Goal: Task Accomplishment & Management: Use online tool/utility

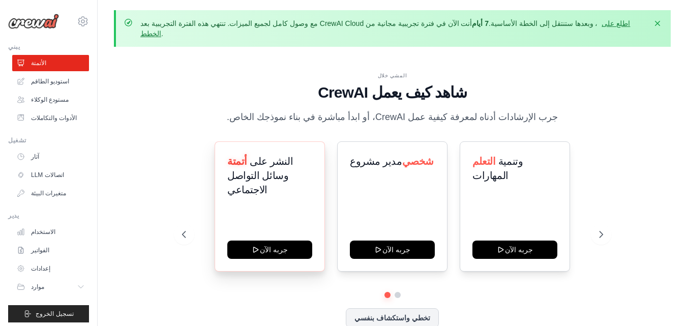
scroll to position [36, 0]
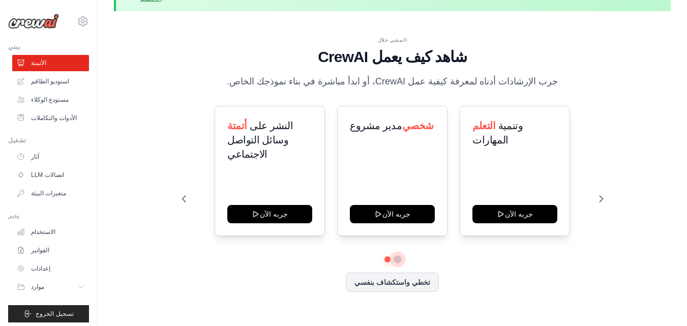
click at [398, 255] on button at bounding box center [397, 259] width 8 height 8
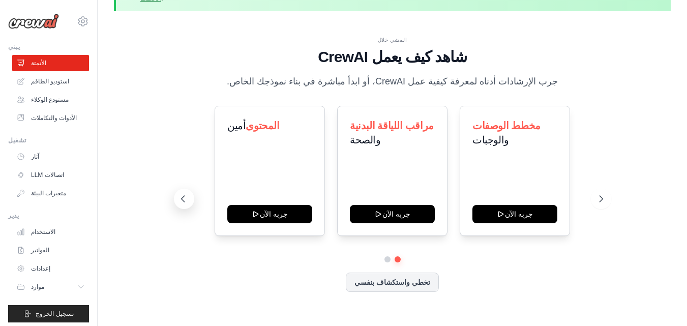
click at [186, 194] on icon at bounding box center [183, 199] width 10 height 10
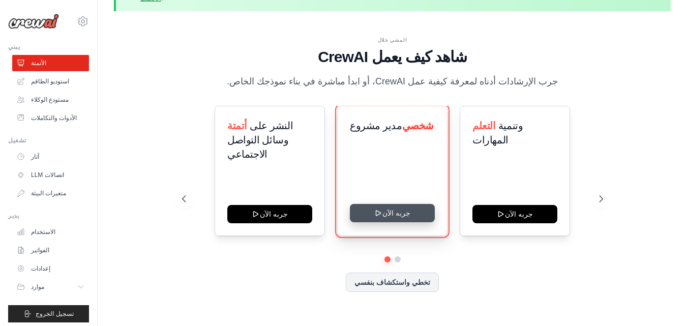
click at [378, 209] on icon at bounding box center [378, 213] width 8 height 8
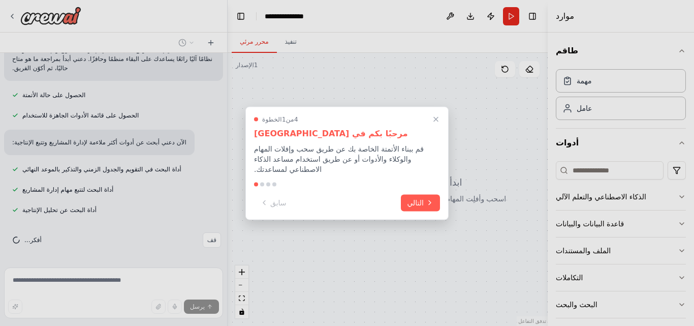
scroll to position [197, 0]
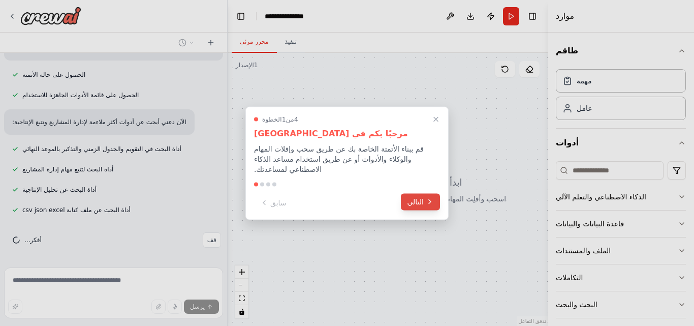
click at [415, 197] on font "التالي" at bounding box center [415, 201] width 17 height 8
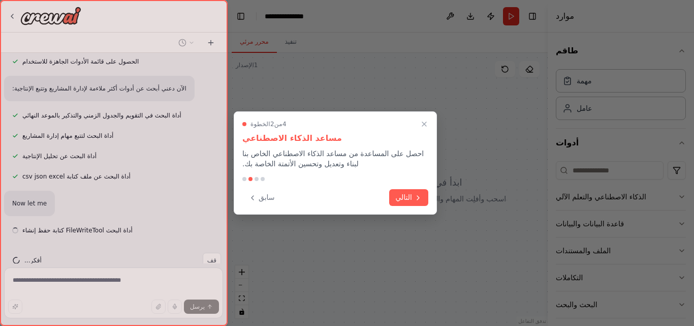
scroll to position [251, 0]
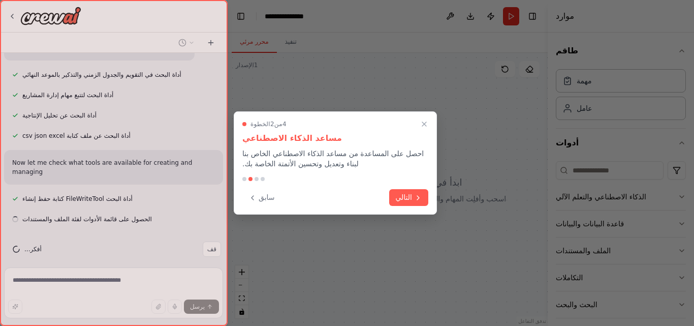
click at [415, 197] on icon at bounding box center [418, 198] width 8 height 8
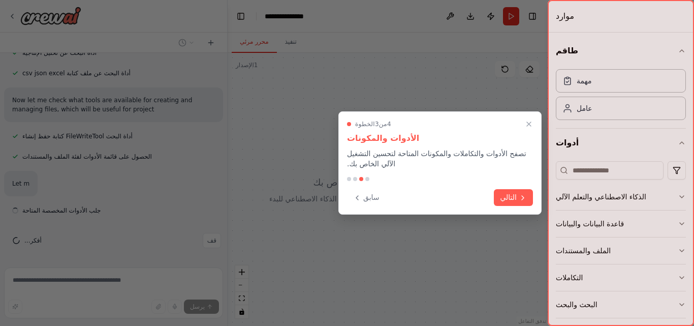
scroll to position [334, 0]
click at [513, 199] on font "التالي" at bounding box center [508, 196] width 17 height 8
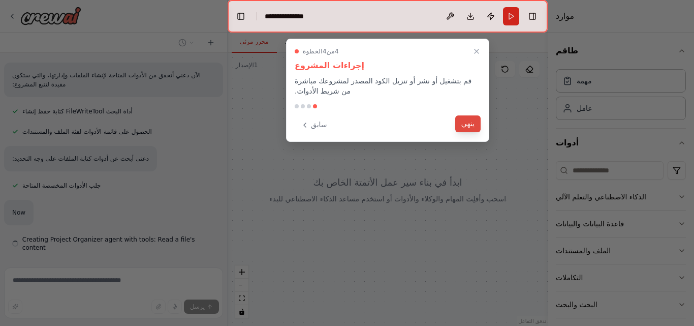
scroll to position [388, 0]
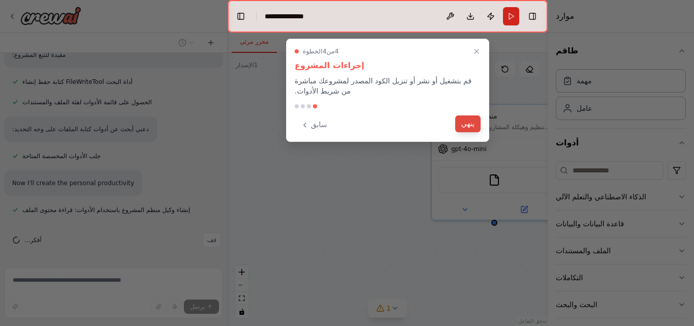
click at [464, 117] on button "ينهي" at bounding box center [467, 123] width 25 height 17
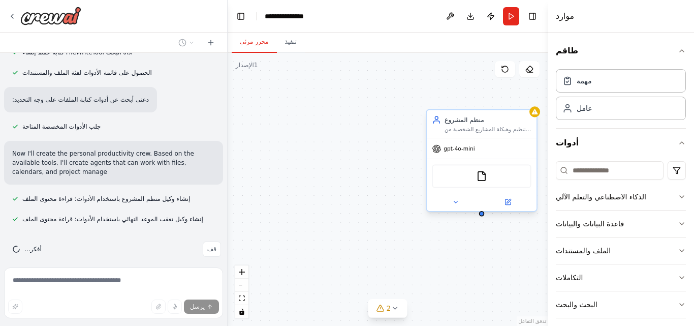
scroll to position [426, 0]
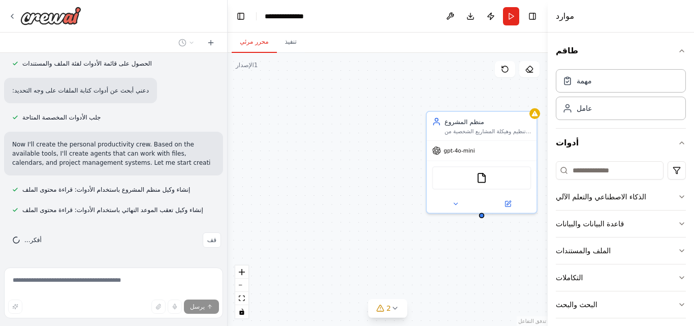
click at [547, 94] on button "تبديل الشريط الجانبي" at bounding box center [548, 163] width 8 height 326
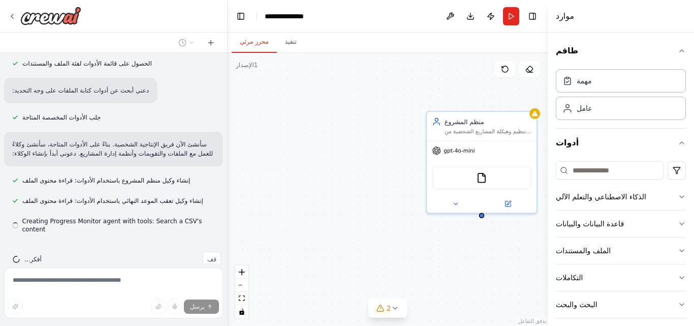
scroll to position [447, 0]
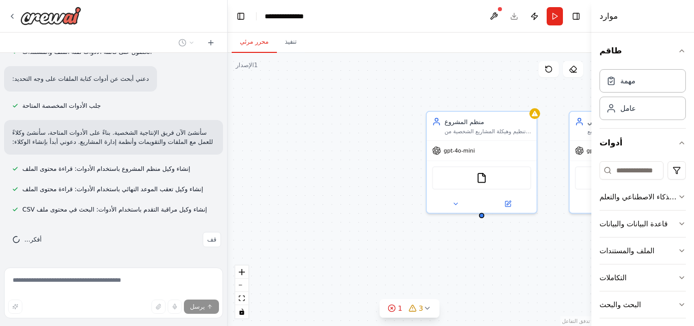
drag, startPoint x: 551, startPoint y: 91, endPoint x: 591, endPoint y: 84, distance: 41.4
click at [591, 84] on div at bounding box center [593, 163] width 4 height 326
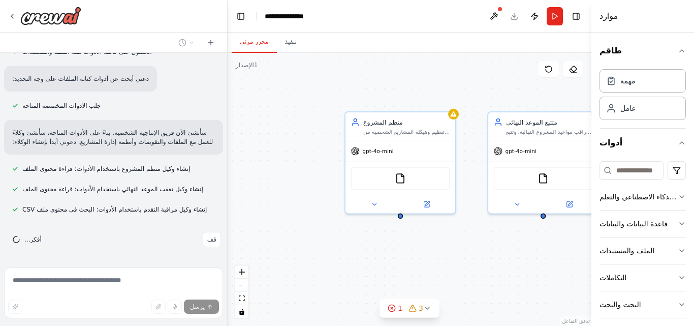
drag, startPoint x: 437, startPoint y: 91, endPoint x: 336, endPoint y: 93, distance: 101.1
click at [336, 93] on div "منظم المشروع تنظيم وهيكلة المشاريع الشخصية من خلال إنشاء خطط مفصلة للمشروع، وتق…" at bounding box center [410, 189] width 364 height 273
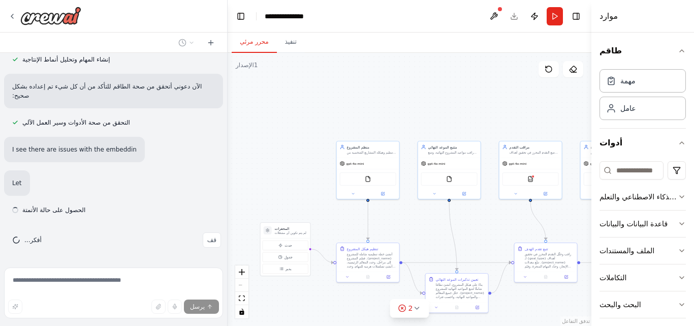
scroll to position [732, 0]
click at [120, 285] on div "قم بإنشاء فريق يساعدك في تنظيم مشاريعك الشخصية، ويضع تذكيرات للمواعيد النهائية …" at bounding box center [114, 163] width 228 height 326
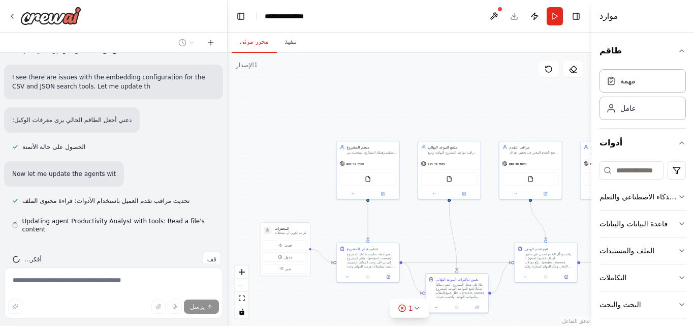
scroll to position [816, 0]
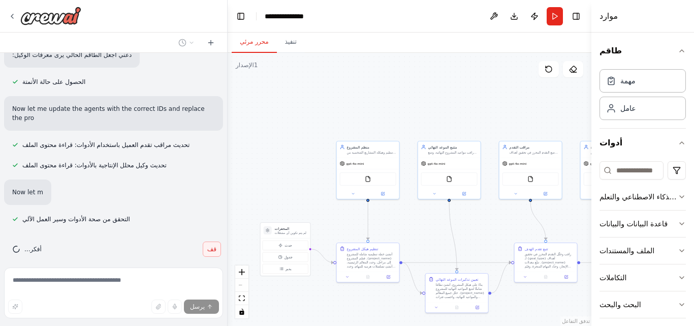
click at [207, 245] on font "قف" at bounding box center [211, 248] width 9 height 7
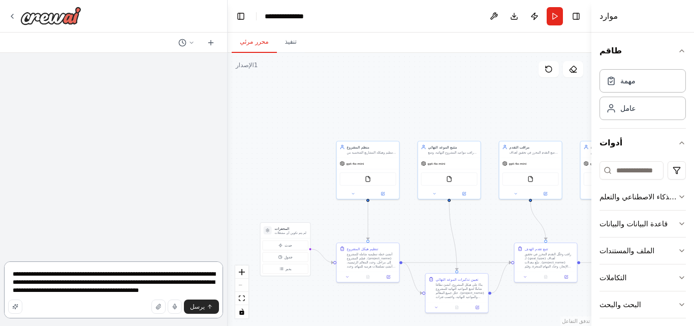
scroll to position [0, 0]
type textarea "**********"
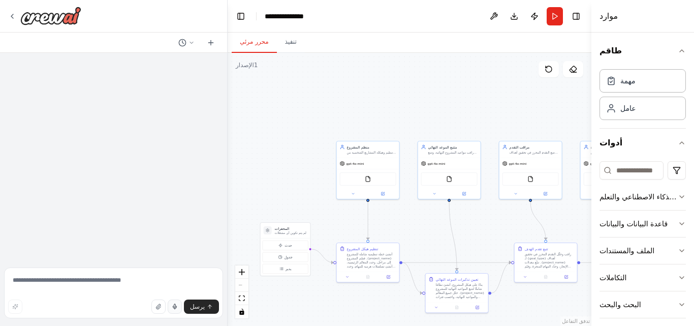
click at [174, 309] on icon "button" at bounding box center [175, 306] width 6 height 6
click at [205, 301] on button "يرسل" at bounding box center [201, 306] width 35 height 14
click at [177, 309] on rect "button" at bounding box center [174, 306] width 5 height 5
type textarea "**********"
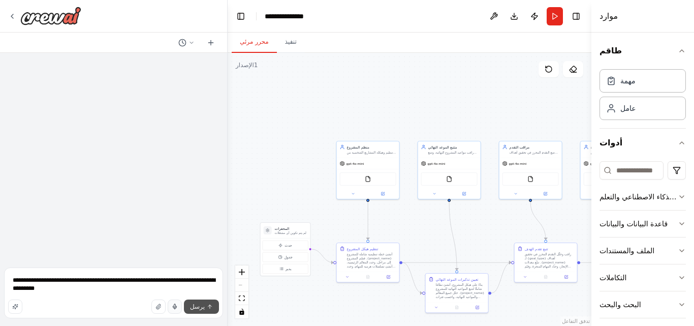
click at [201, 303] on font "يرسل" at bounding box center [197, 306] width 15 height 7
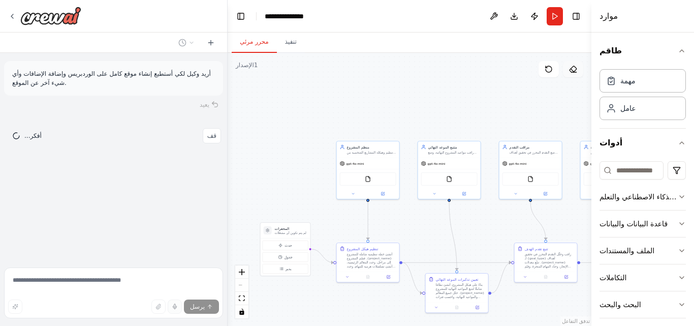
click at [573, 71] on icon at bounding box center [573, 69] width 8 height 8
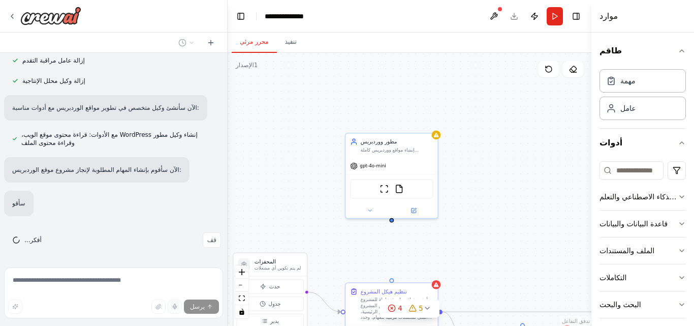
scroll to position [456, 0]
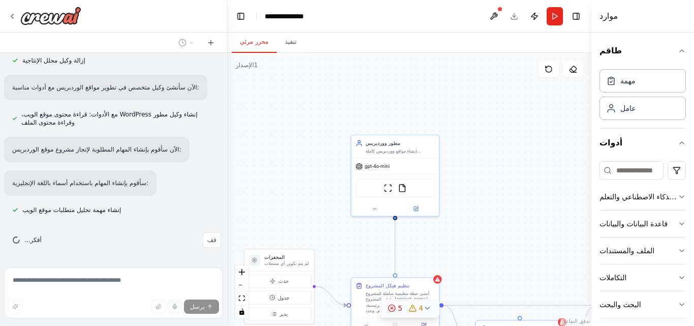
click at [430, 307] on icon at bounding box center [427, 308] width 8 height 8
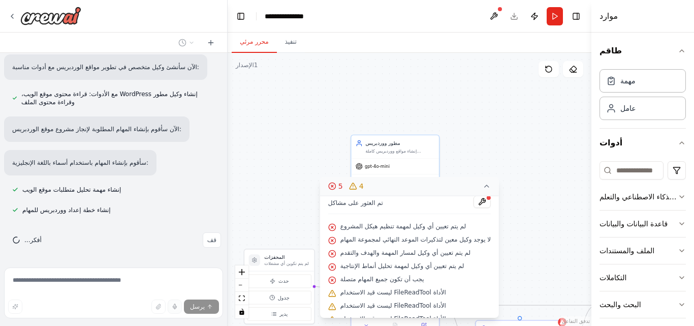
scroll to position [37, 0]
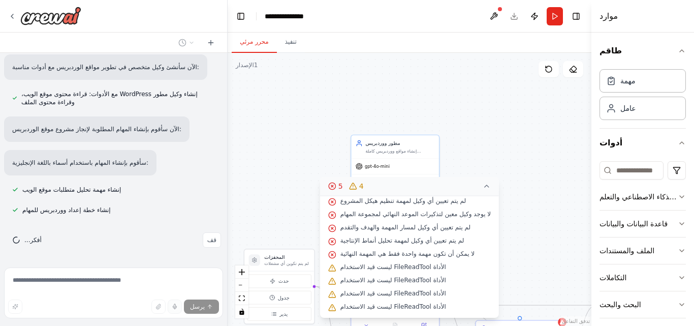
click at [488, 183] on icon at bounding box center [487, 186] width 8 height 8
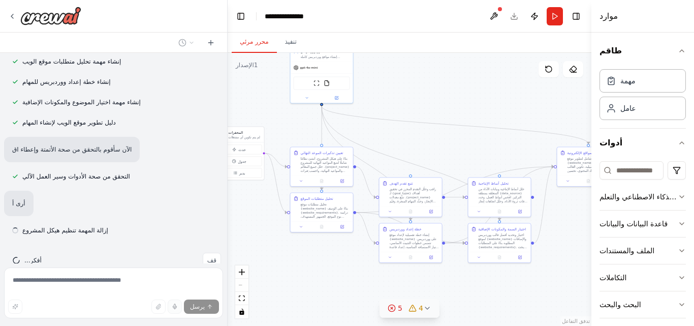
scroll to position [625, 0]
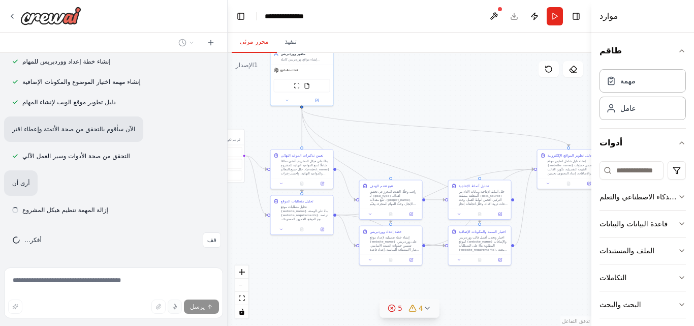
drag, startPoint x: 443, startPoint y: 217, endPoint x: 367, endPoint y: 117, distance: 125.5
click at [367, 117] on div ".deletable-edge-delete-btn { width: 20px; height: 20px; border: 0px solid #ffff…" at bounding box center [410, 189] width 364 height 273
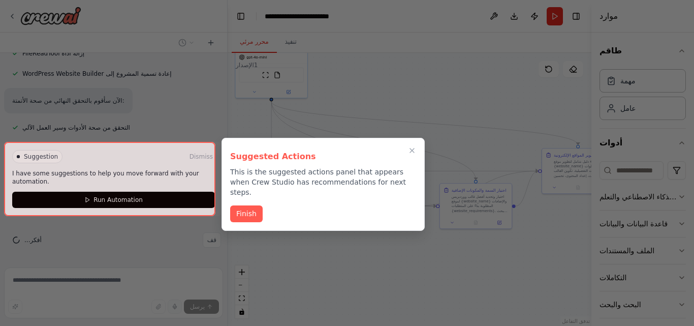
scroll to position [1012, 0]
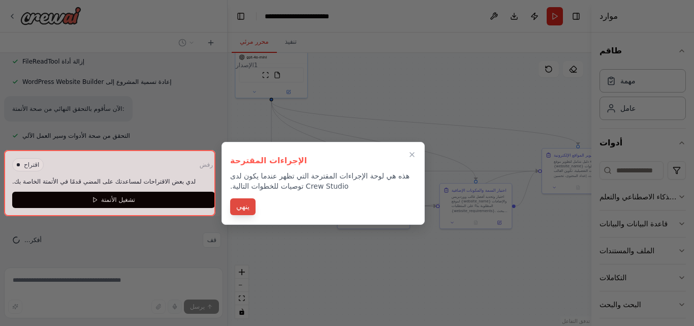
click at [240, 204] on font "ينهي" at bounding box center [242, 206] width 13 height 8
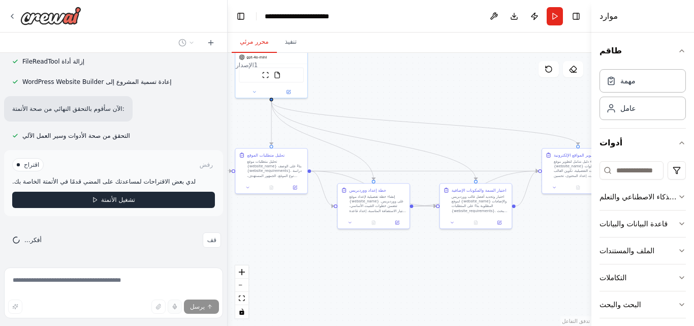
click at [119, 202] on font "تشغيل الأتمتة" at bounding box center [118, 199] width 34 height 7
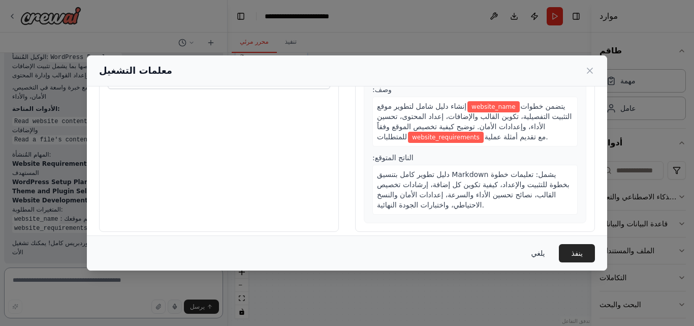
scroll to position [0, 0]
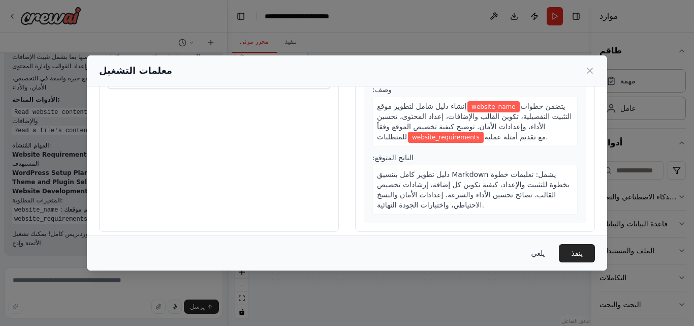
click at [534, 249] on font "يلغي" at bounding box center [538, 253] width 14 height 8
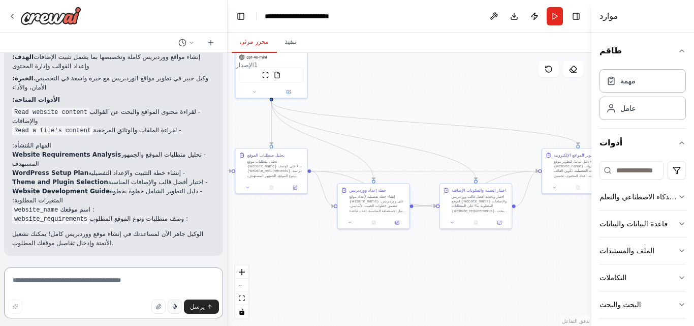
click at [118, 278] on textarea at bounding box center [113, 292] width 219 height 51
type textarea "*"
click at [176, 311] on button "button" at bounding box center [175, 306] width 14 height 14
click at [177, 308] on rect "button" at bounding box center [174, 306] width 5 height 5
type textarea "**********"
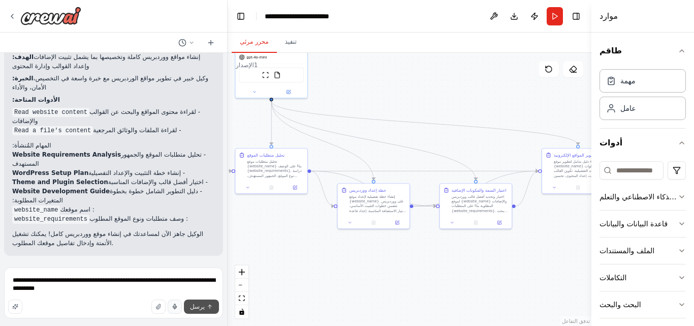
click at [193, 307] on font "يرسل" at bounding box center [197, 306] width 15 height 7
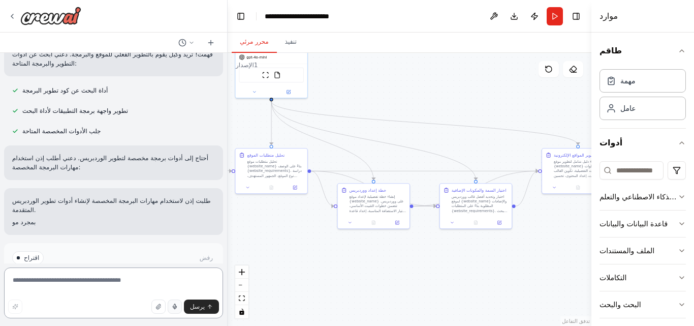
scroll to position [1496, 0]
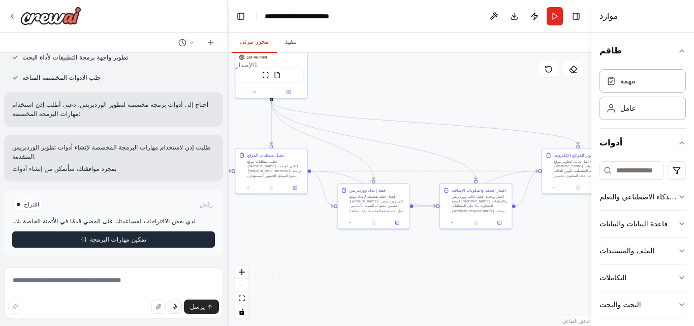
click at [114, 239] on font "تمكين مهارات البرمجة" at bounding box center [118, 239] width 56 height 7
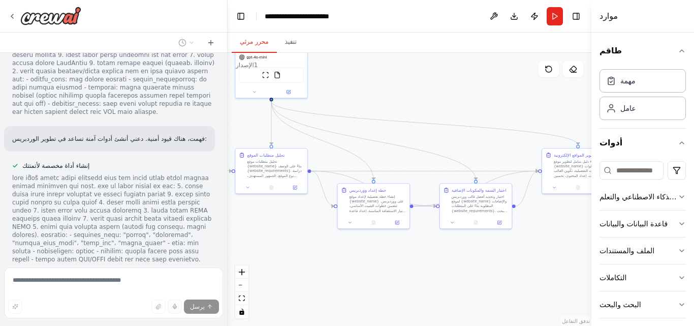
scroll to position [1912, 0]
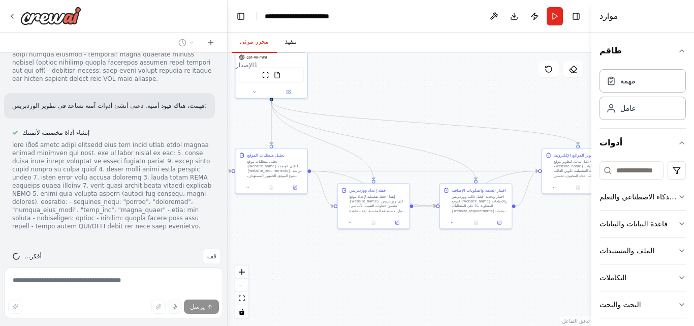
click at [293, 47] on button "تنفيذ" at bounding box center [291, 42] width 28 height 21
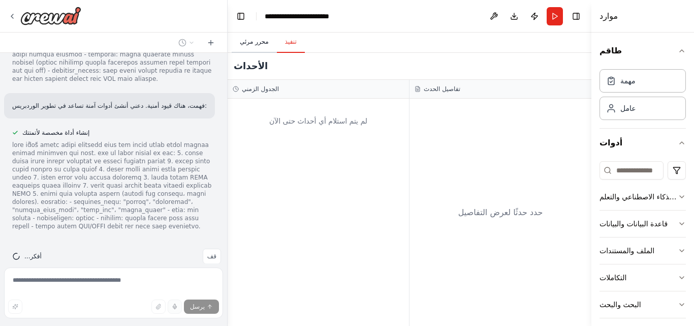
click at [258, 41] on font "محرر مرئي" at bounding box center [254, 41] width 29 height 7
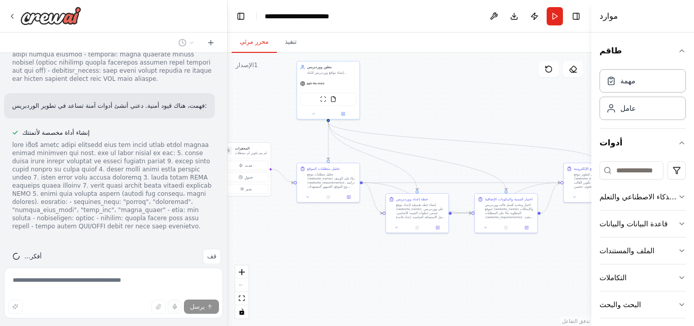
drag, startPoint x: 353, startPoint y: 104, endPoint x: 398, endPoint y: 122, distance: 49.3
click at [398, 122] on div ".deletable-edge-delete-btn { width: 20px; height: 20px; border: 0px solid #ffff…" at bounding box center [410, 189] width 364 height 273
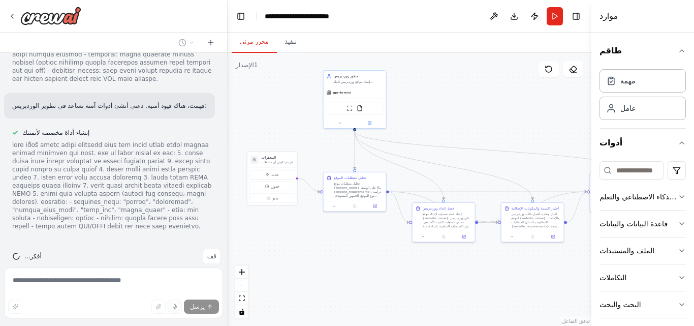
drag, startPoint x: 398, startPoint y: 122, endPoint x: 425, endPoint y: 131, distance: 28.0
click at [425, 131] on div ".deletable-edge-delete-btn { width: 20px; height: 20px; border: 0px solid #ffff…" at bounding box center [410, 189] width 364 height 273
click at [257, 137] on div ".deletable-edge-delete-btn { width: 20px; height: 20px; border: 0px solid #ffff…" at bounding box center [410, 189] width 364 height 273
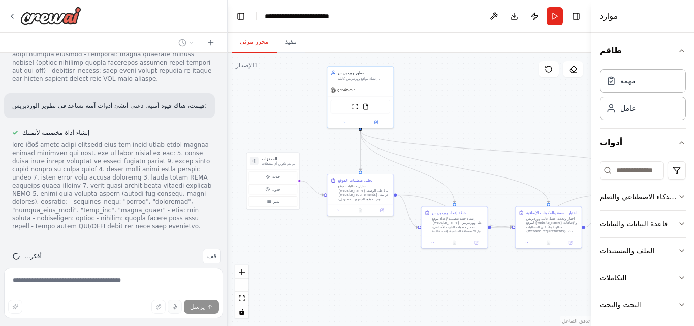
click at [257, 137] on div ".deletable-edge-delete-btn { width: 20px; height: 20px; border: 0px solid #ffff…" at bounding box center [410, 189] width 364 height 273
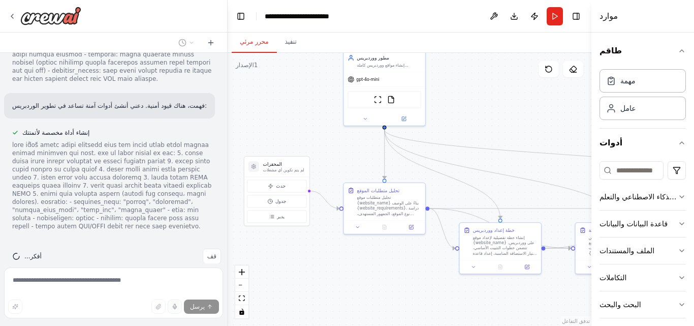
click at [257, 137] on div ".deletable-edge-delete-btn { width: 20px; height: 20px; border: 0px solid #ffff…" at bounding box center [410, 189] width 364 height 273
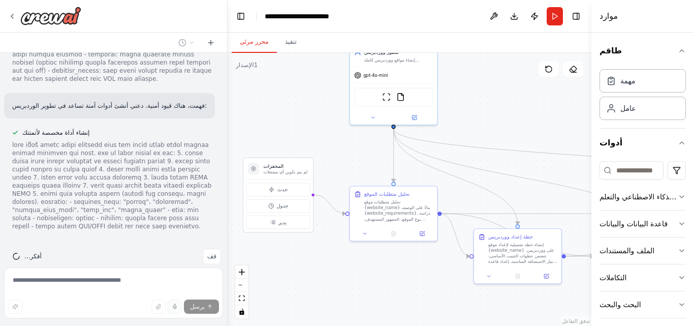
click at [257, 137] on div ".deletable-edge-delete-btn { width: 20px; height: 20px; border: 0px solid #ffff…" at bounding box center [410, 189] width 364 height 273
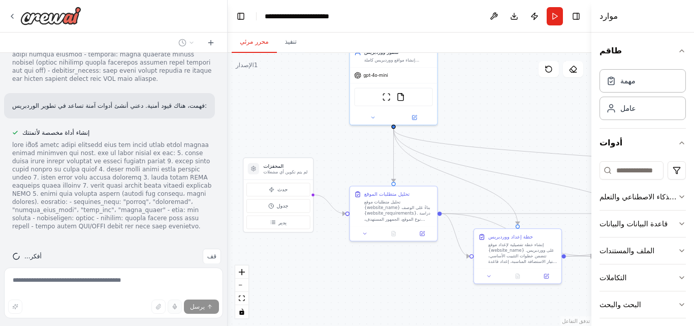
click at [257, 137] on div ".deletable-edge-delete-btn { width: 20px; height: 20px; border: 0px solid #ffff…" at bounding box center [410, 189] width 364 height 273
click at [208, 253] on font "قف" at bounding box center [211, 256] width 9 height 7
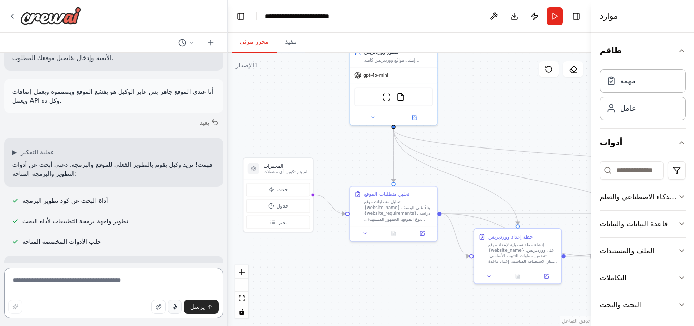
scroll to position [1325, 0]
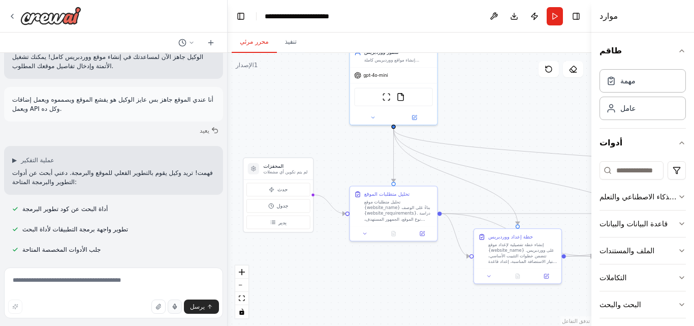
click at [173, 305] on icon "button" at bounding box center [175, 306] width 6 height 6
click at [174, 305] on rect "button" at bounding box center [174, 306] width 5 height 5
type textarea "**********"
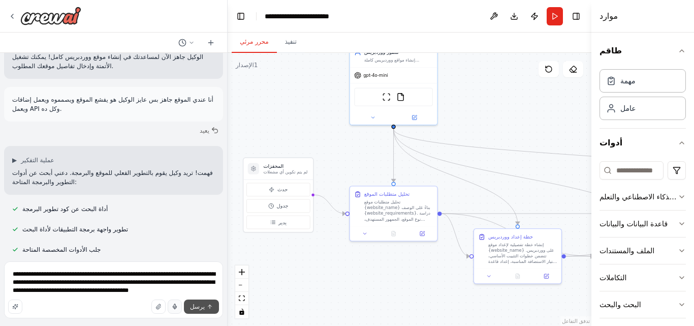
click at [207, 311] on button "يرسل" at bounding box center [201, 306] width 35 height 14
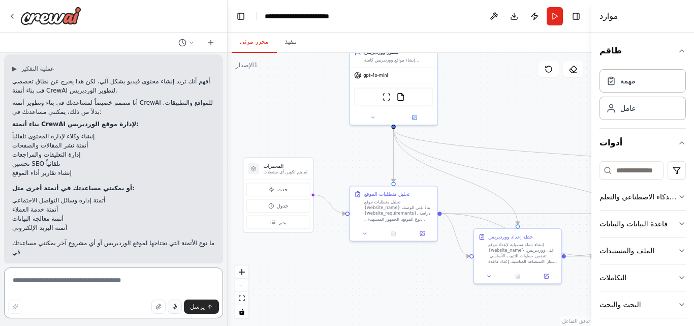
scroll to position [1654, 0]
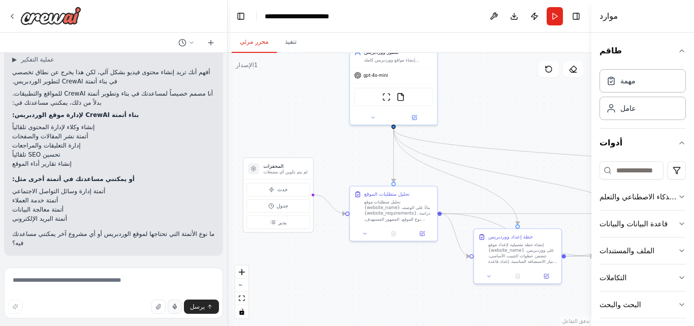
click at [180, 306] on button "button" at bounding box center [175, 306] width 14 height 14
type textarea "**********"
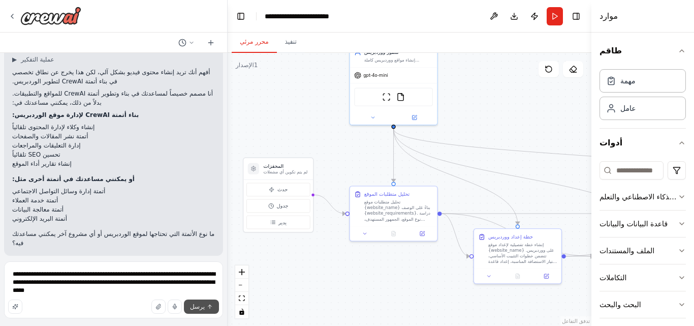
click at [200, 306] on font "يرسل" at bounding box center [197, 306] width 15 height 7
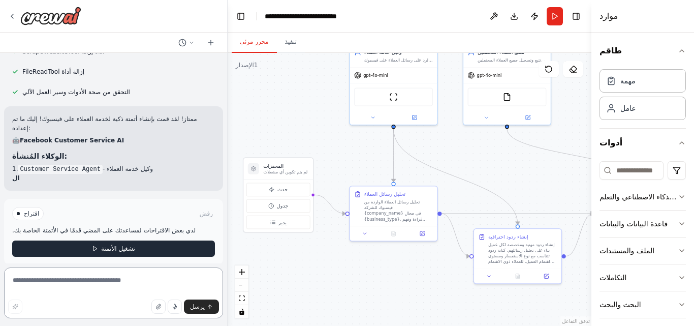
scroll to position [2791, 0]
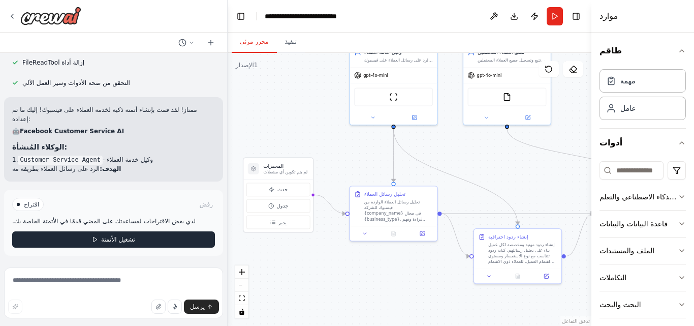
click at [120, 240] on font "تشغيل الأتمتة" at bounding box center [118, 239] width 34 height 7
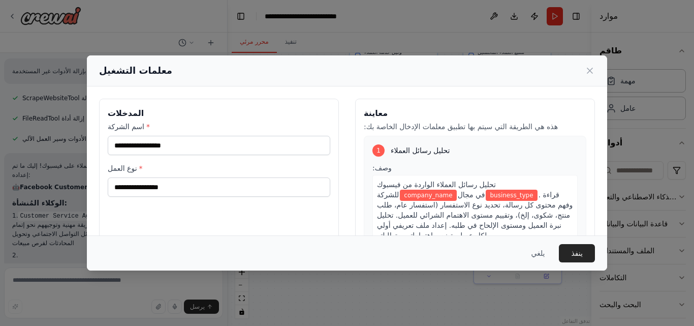
scroll to position [2748, 0]
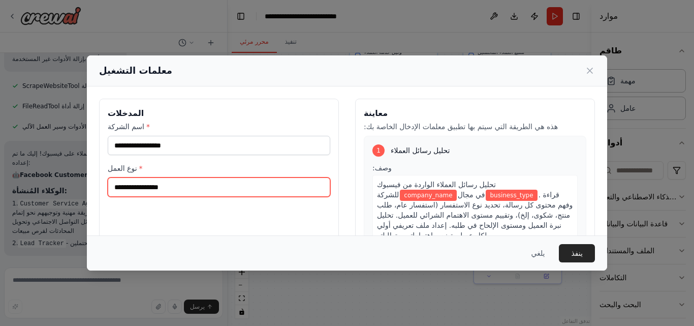
click at [207, 188] on input "نوع العمل *" at bounding box center [219, 186] width 223 height 19
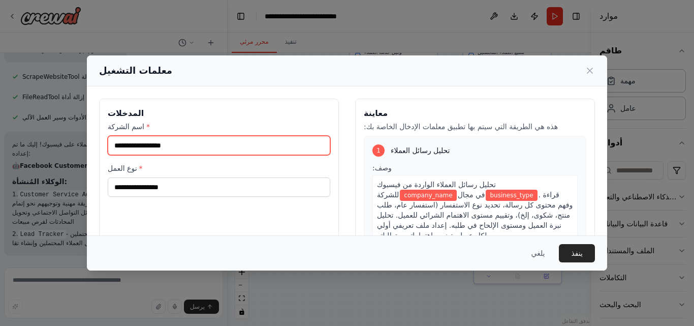
click at [155, 143] on input "اسم الشركة *" at bounding box center [219, 145] width 223 height 19
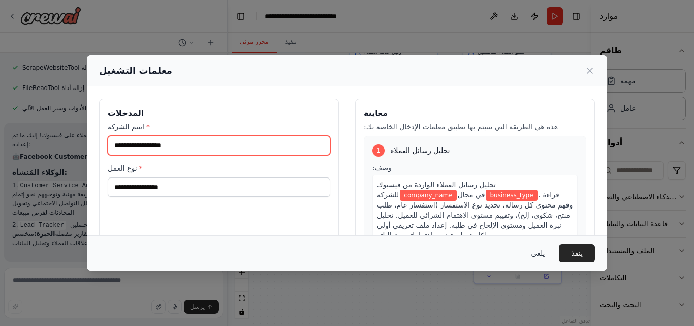
scroll to position [2785, 0]
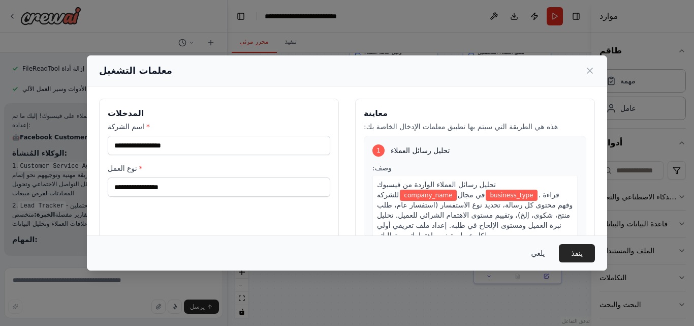
click at [537, 255] on font "يلغي" at bounding box center [538, 253] width 14 height 8
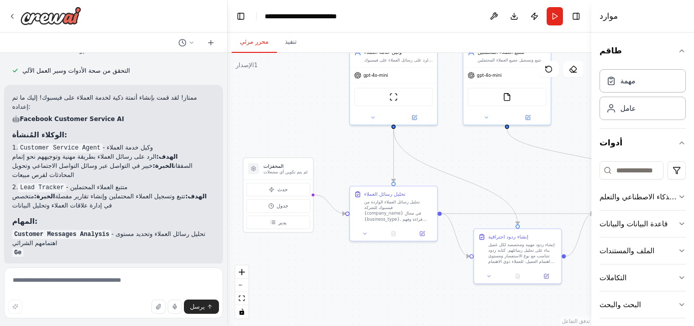
scroll to position [2813, 0]
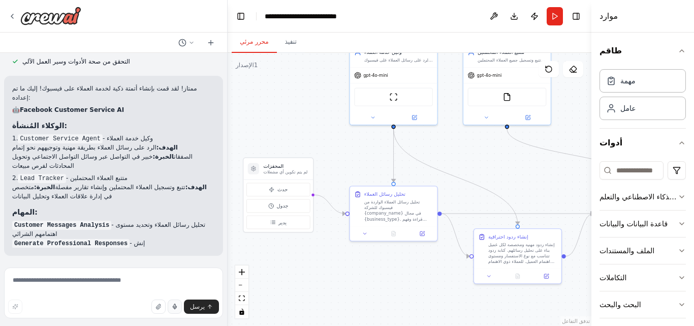
click at [175, 308] on icon "button" at bounding box center [175, 307] width 4 height 3
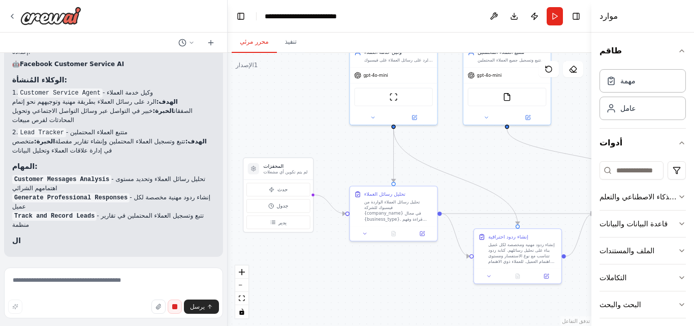
scroll to position [2859, 0]
click at [175, 308] on rect "button" at bounding box center [174, 306] width 5 height 5
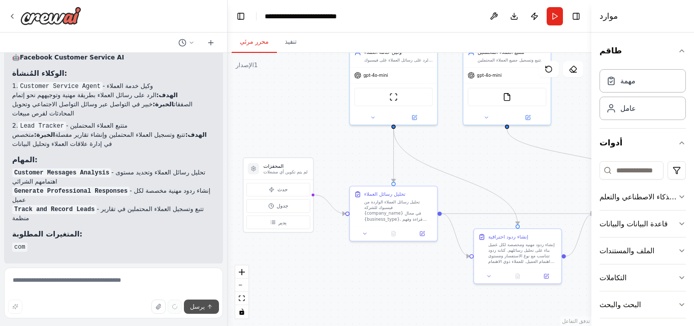
scroll to position [2875, 0]
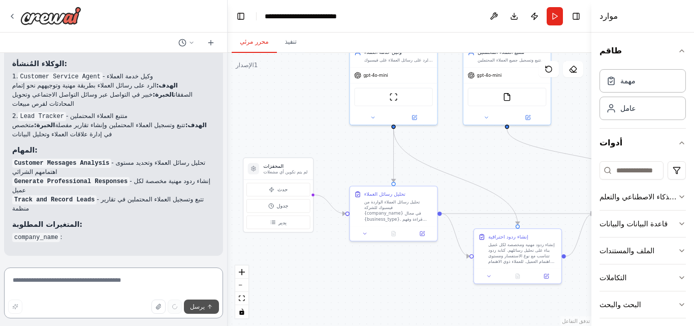
type textarea "**********"
click at [207, 305] on icon "submit" at bounding box center [210, 306] width 6 height 6
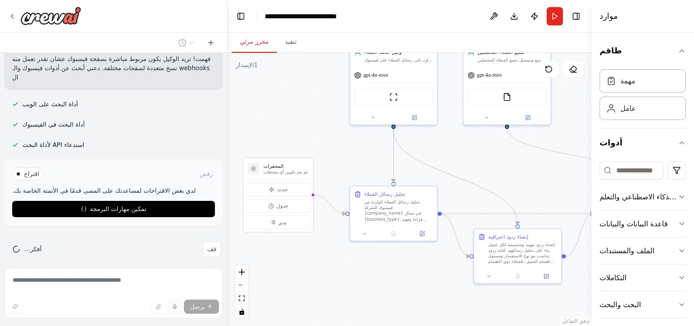
scroll to position [3220, 0]
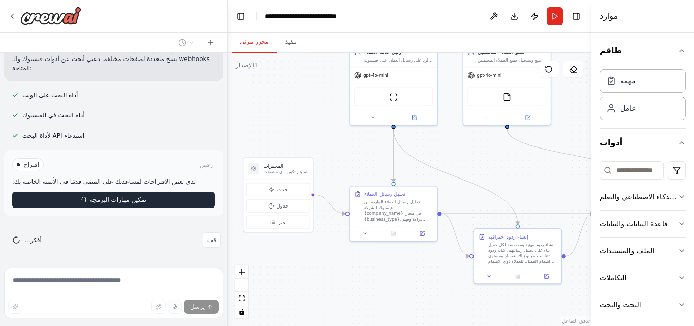
click at [100, 200] on font "تمكين مهارات البرمجة" at bounding box center [118, 199] width 56 height 7
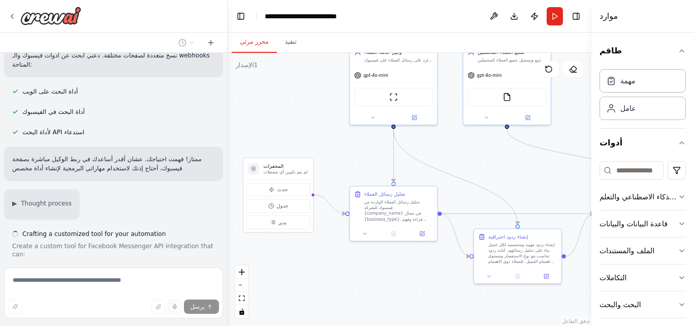
scroll to position [3246, 0]
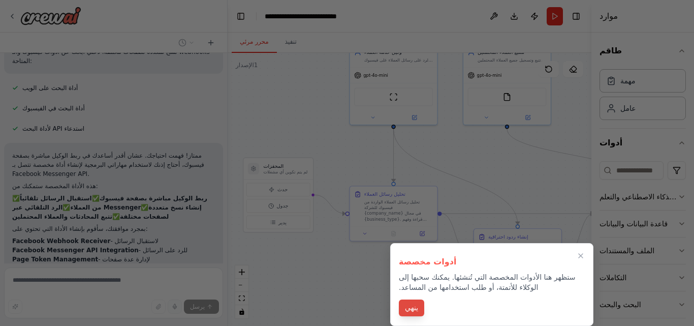
click at [409, 309] on font "ينهي" at bounding box center [411, 307] width 13 height 8
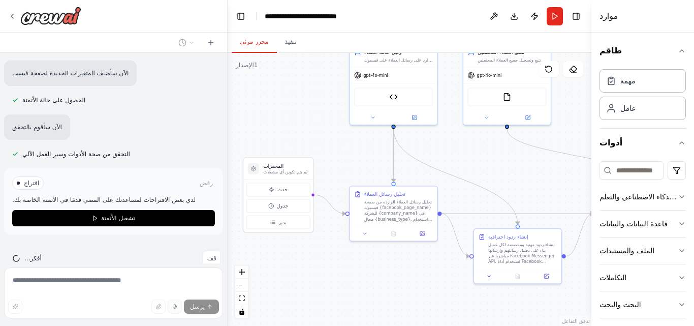
scroll to position [4051, 0]
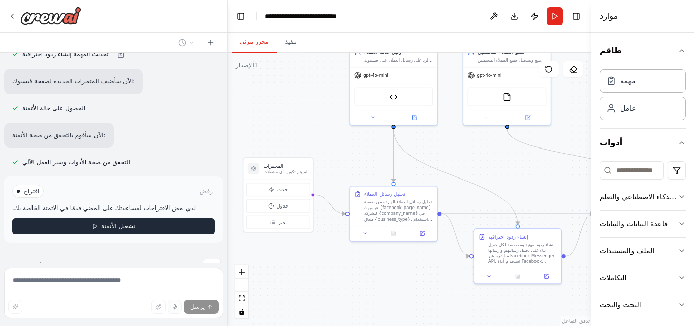
click at [116, 223] on font "تشغيل الأتمتة" at bounding box center [118, 226] width 34 height 7
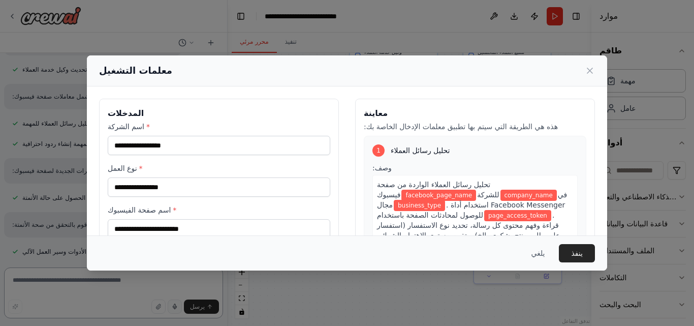
scroll to position [3971, 0]
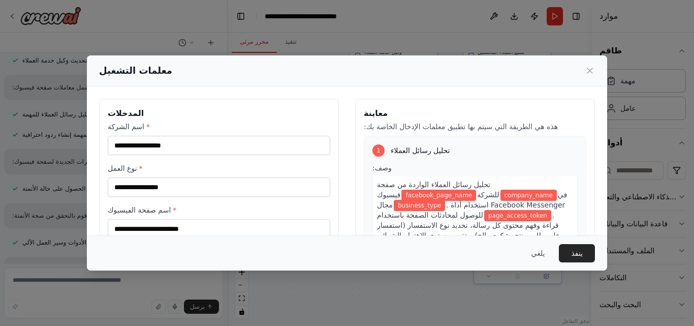
click at [74, 177] on div "معلمات التشغيل المدخلات اسم الشركة * نوع العمل * اسم صفحة الفيسبوك * رمز الوصول…" at bounding box center [347, 163] width 694 height 326
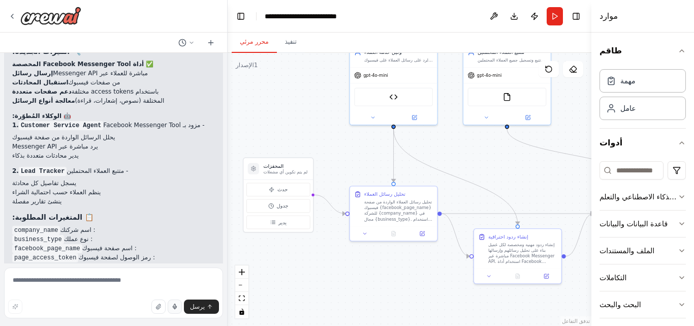
scroll to position [4226, 0]
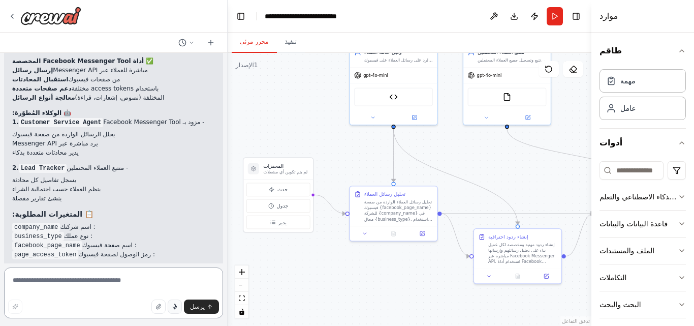
click at [60, 277] on textarea at bounding box center [113, 292] width 219 height 51
type textarea "**********"
click at [163, 308] on div "يرسل" at bounding box center [113, 294] width 219 height 54
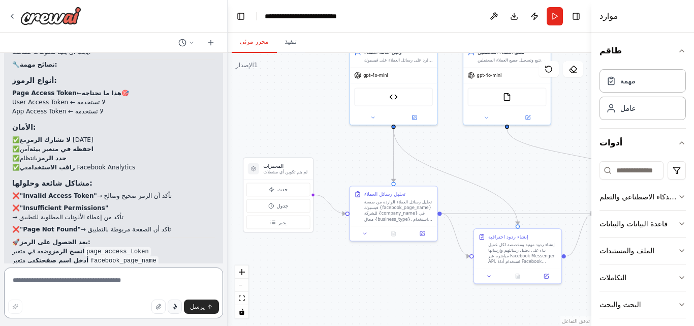
scroll to position [5082, 0]
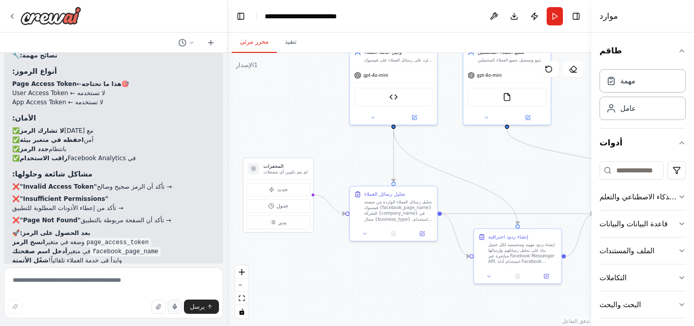
click at [176, 308] on icon "button" at bounding box center [175, 307] width 4 height 3
click at [177, 308] on rect "button" at bounding box center [174, 306] width 5 height 5
type textarea "**********"
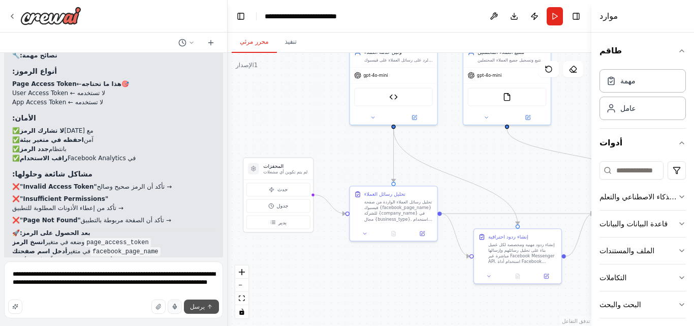
click at [203, 305] on font "يرسل" at bounding box center [197, 306] width 15 height 7
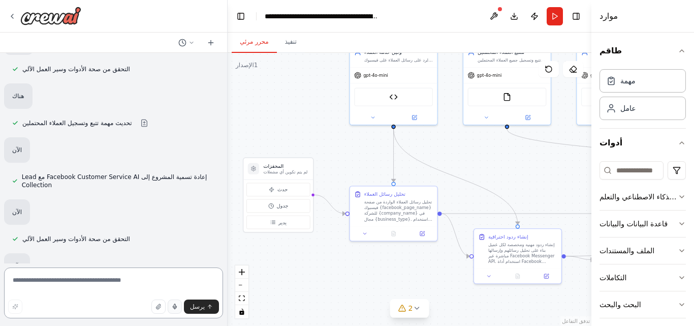
scroll to position [6728, 0]
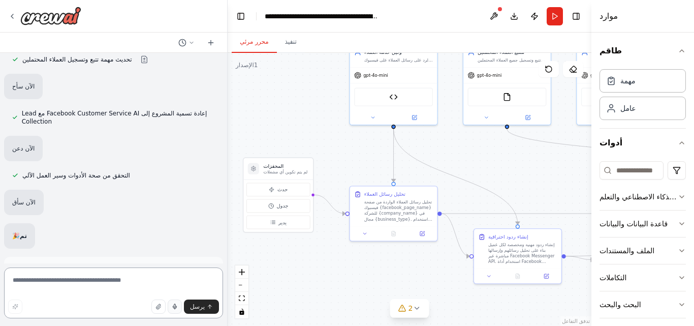
click at [131, 278] on textarea at bounding box center [113, 292] width 219 height 51
paste textarea "**********"
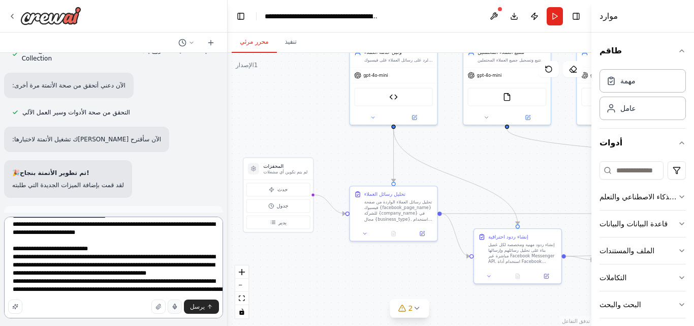
scroll to position [6810, 0]
paste textarea "**********"
type textarea "**********"
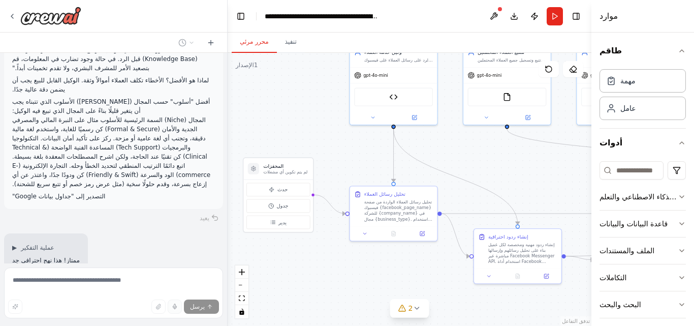
scroll to position [7745, 0]
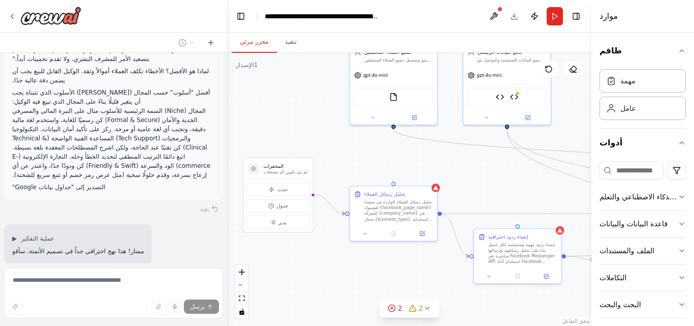
click at [123, 325] on div "إزالة وكيل خدمة العملاء" at bounding box center [113, 332] width 219 height 12
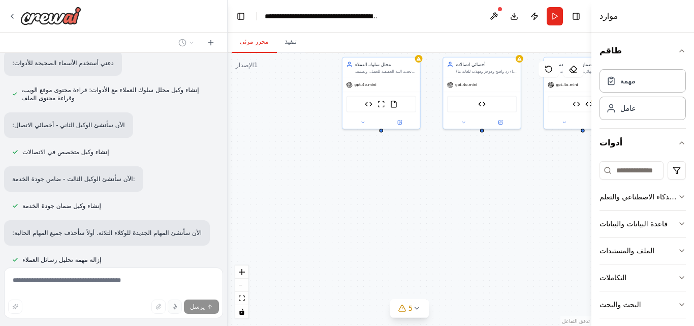
scroll to position [8336, 0]
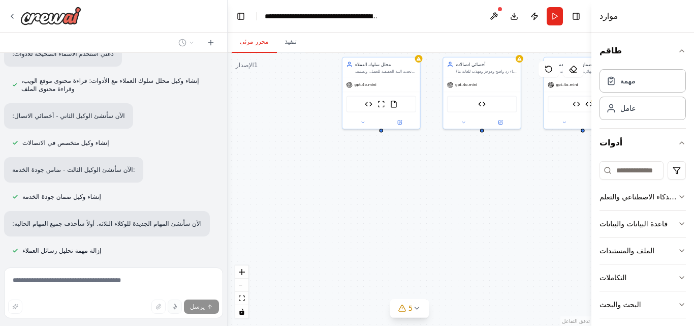
click at [321, 170] on div "محلل سلوك العملاء تحديد النية الحقيقية للعميل، وتصنيف درجة إلحاح الاستفسار (Urg…" at bounding box center [410, 189] width 364 height 273
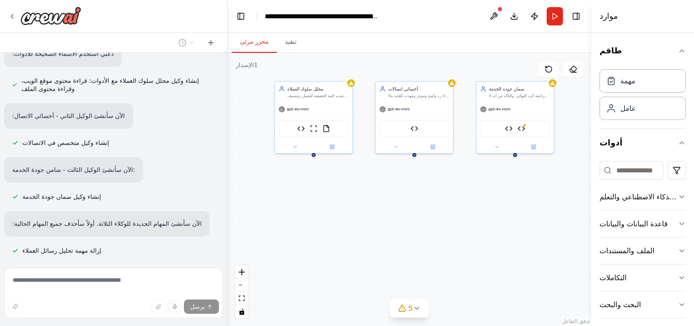
drag, startPoint x: 443, startPoint y: 170, endPoint x: 376, endPoint y: 195, distance: 71.9
click at [376, 195] on div "محلل سلوك العملاء تحديد النية الحقيقية للعميل، وتصنيف درجة إلحاح الاستفسار (Urg…" at bounding box center [410, 189] width 364 height 273
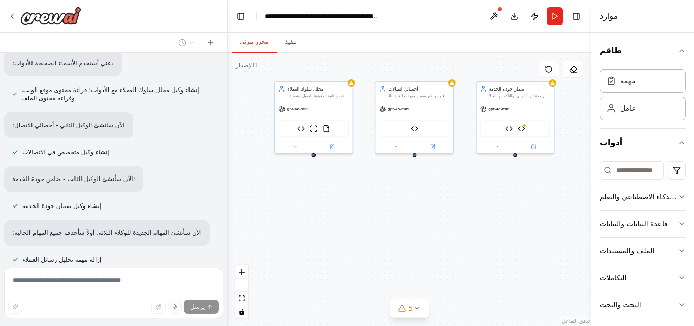
scroll to position [8354, 0]
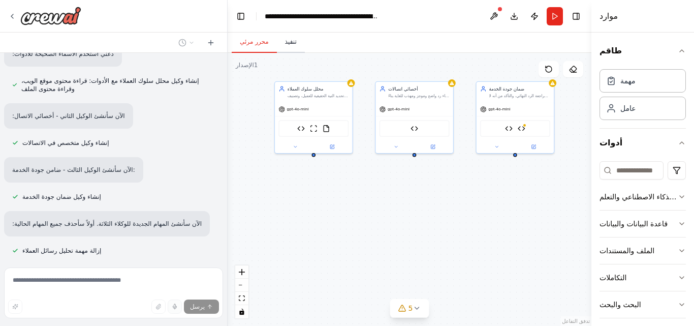
click at [292, 40] on font "تنفيذ" at bounding box center [291, 41] width 12 height 7
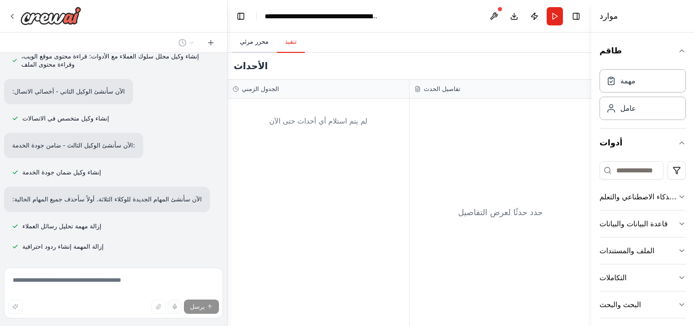
click at [261, 39] on font "محرر مرئي" at bounding box center [254, 41] width 29 height 7
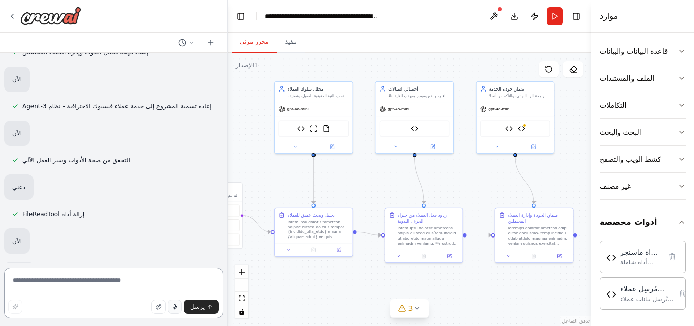
scroll to position [8840, 0]
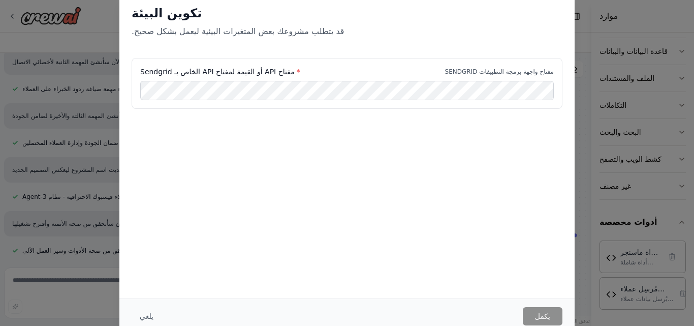
scroll to position [8784, 0]
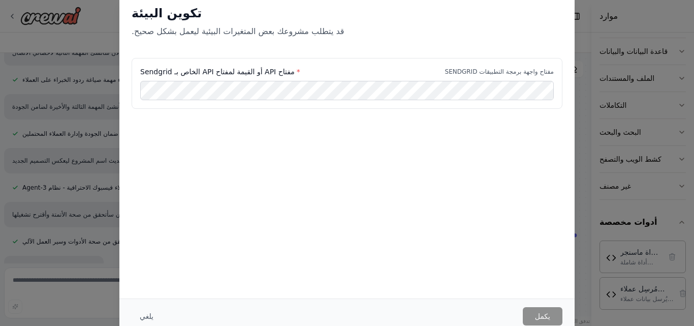
click at [391, 164] on div "تكوين البيئة قد يتطلب مشروعك بعض المتغيرات البيئية ليعمل بشكل صحيح. مفتاح API أ…" at bounding box center [346, 145] width 455 height 305
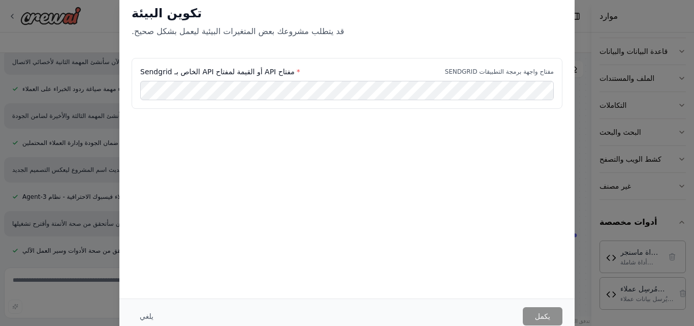
scroll to position [8793, 0]
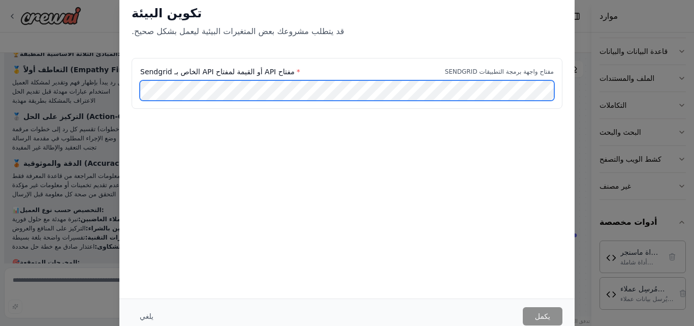
scroll to position [9596, 0]
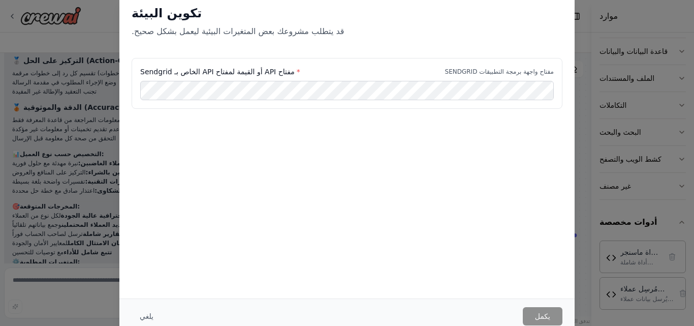
click at [51, 159] on div "تكوين البيئة قد يتطلب مشروعك بعض المتغيرات البيئية ليعمل بشكل صحيح. مفتاح API أ…" at bounding box center [347, 163] width 694 height 326
click at [94, 145] on div "تكوين البيئة قد يتطلب مشروعك بعض المتغيرات البيئية ليعمل بشكل صحيح. مفتاح API أ…" at bounding box center [347, 163] width 694 height 326
click at [102, 18] on div "تكوين البيئة قد يتطلب مشروعك بعض المتغيرات البيئية ليعمل بشكل صحيح. مفتاح API أ…" at bounding box center [347, 163] width 694 height 326
click at [145, 61] on div "مفتاح API أو القيمة لمفتاح API الخاص بـ Sendgrid * مفتاح واجهة برمجة التطبيقات …" at bounding box center [347, 83] width 431 height 51
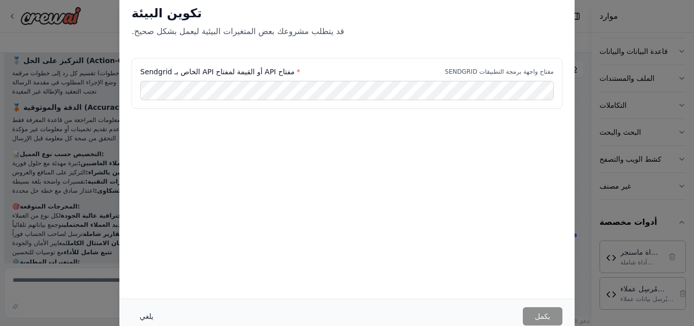
click at [144, 314] on font "يلغي" at bounding box center [147, 316] width 14 height 8
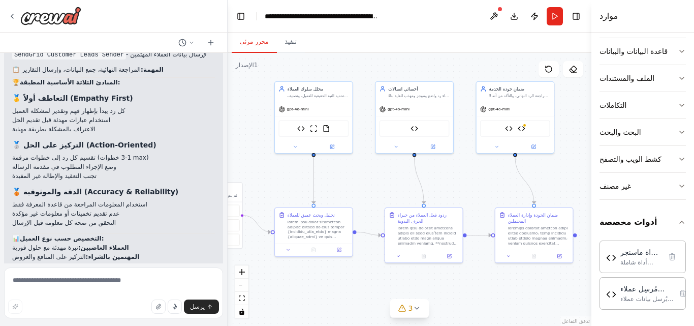
scroll to position [9491, 0]
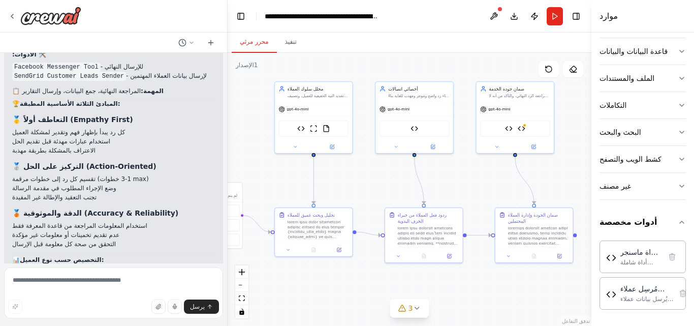
click at [138, 273] on li "المهتمين بالشراء: التركيز على المنافع والعروض" at bounding box center [113, 277] width 203 height 9
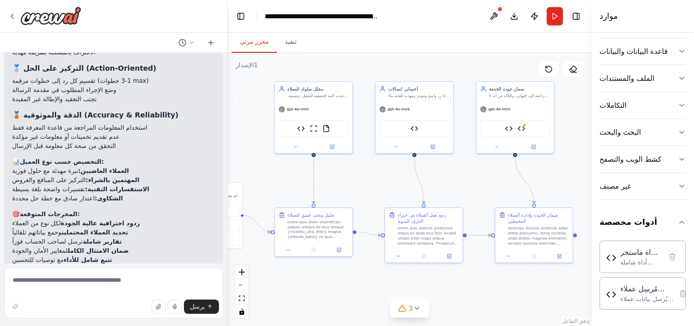
scroll to position [9596, 0]
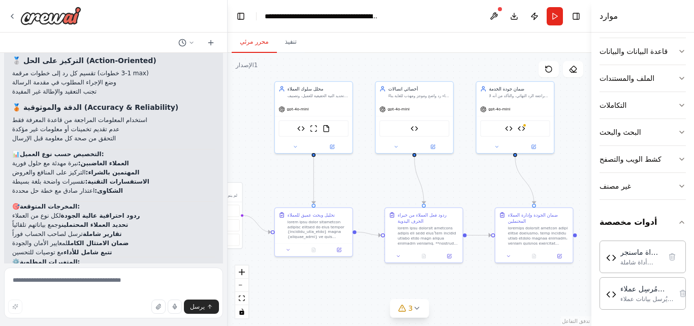
drag, startPoint x: 89, startPoint y: 208, endPoint x: 123, endPoint y: 207, distance: 34.0
click at [123, 325] on li "SENDGRID_API_KEY - مفتاح SendGrid لإرسال الإيميل" at bounding box center [113, 331] width 203 height 9
copy li "SendGrid لإرسال الإيم"
click at [178, 304] on icon "button" at bounding box center [175, 306] width 6 height 6
click at [168, 299] on button "button" at bounding box center [175, 306] width 14 height 14
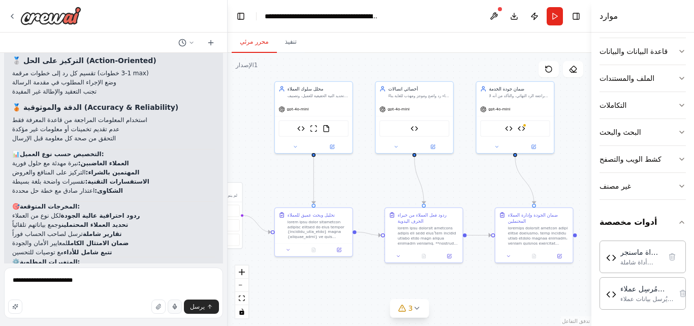
click at [178, 304] on icon "button" at bounding box center [175, 306] width 6 height 6
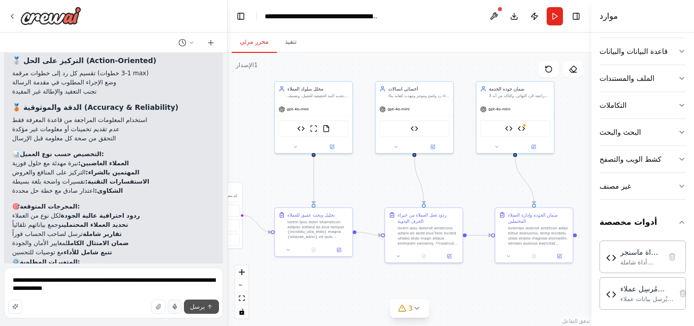
click at [199, 309] on font "يرسل" at bounding box center [197, 306] width 15 height 7
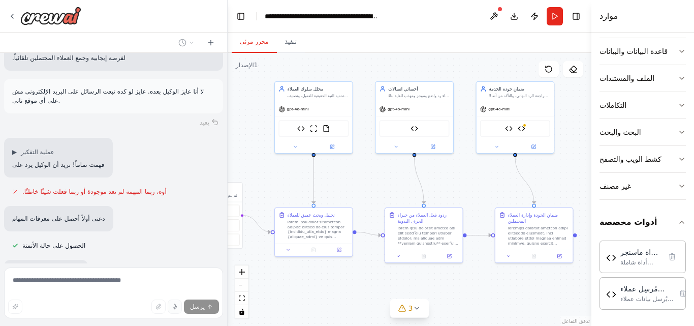
scroll to position [9771, 0]
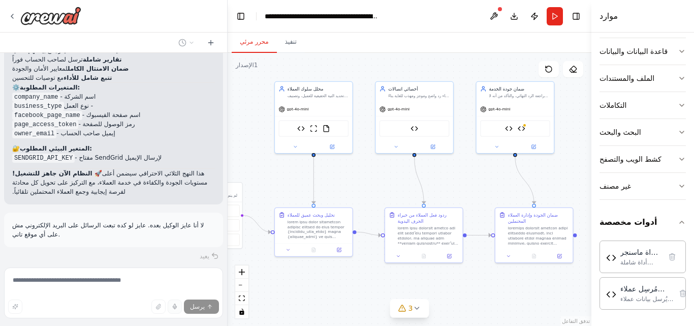
click at [142, 169] on p "🚀 النظام الآن جاهز للتشغيل! هذا النهج الثلاثي الاحترافي سيضمن أعلى مستويات الجو…" at bounding box center [113, 182] width 203 height 27
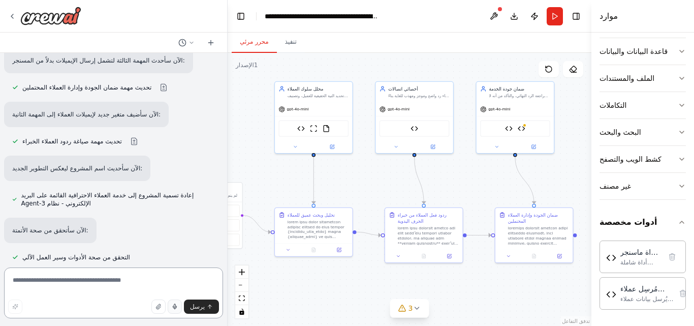
scroll to position [10214, 0]
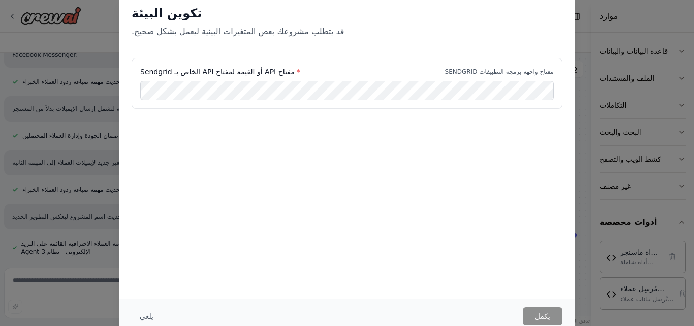
scroll to position [10174, 0]
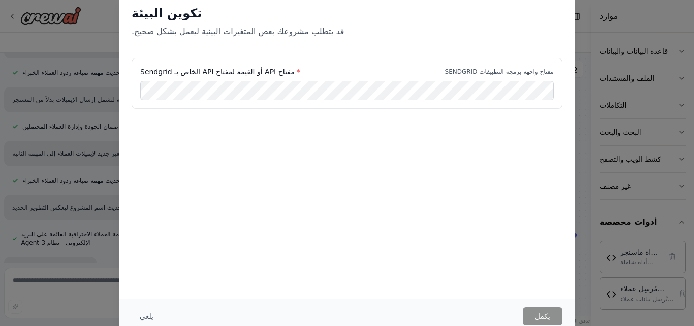
click at [79, 154] on div "تكوين البيئة قد يتطلب مشروعك بعض المتغيرات البيئية ليعمل بشكل صحيح. مفتاح API أ…" at bounding box center [347, 163] width 694 height 326
click at [149, 318] on font "يلغي" at bounding box center [147, 316] width 14 height 8
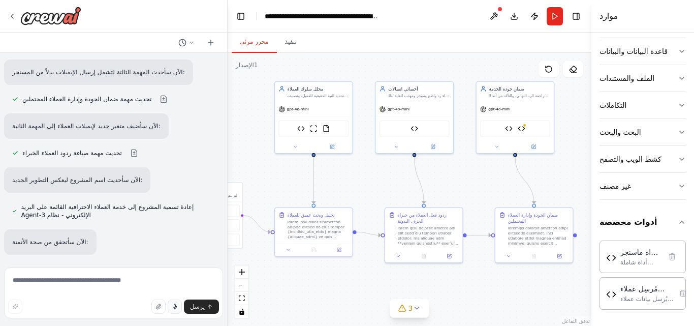
scroll to position [10233, 0]
